Goal: Check status

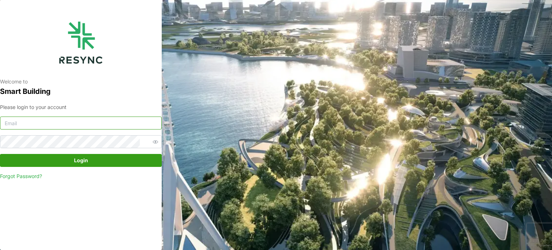
type input "serv354@nus.edu.sg"
click at [113, 158] on span "Login" at bounding box center [81, 160] width 148 height 12
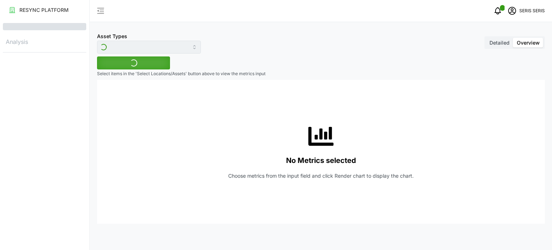
type input "Inverter"
